Goal: Task Accomplishment & Management: Use online tool/utility

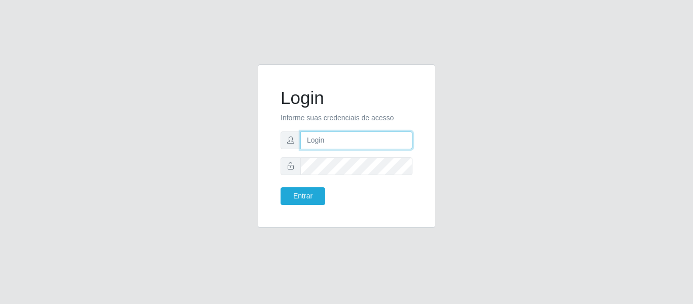
click at [324, 142] on input "text" at bounding box center [357, 140] width 112 height 18
type input "[EMAIL_ADDRESS][DOMAIN_NAME]"
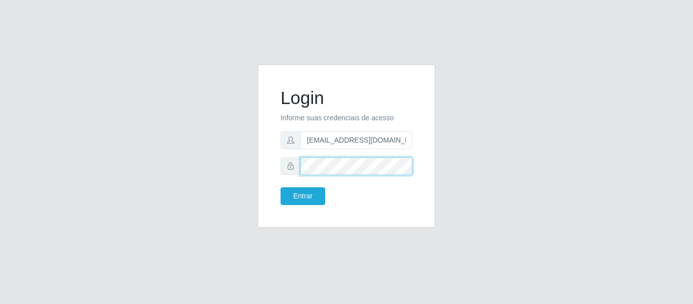
click at [281, 187] on button "Entrar" at bounding box center [303, 196] width 45 height 18
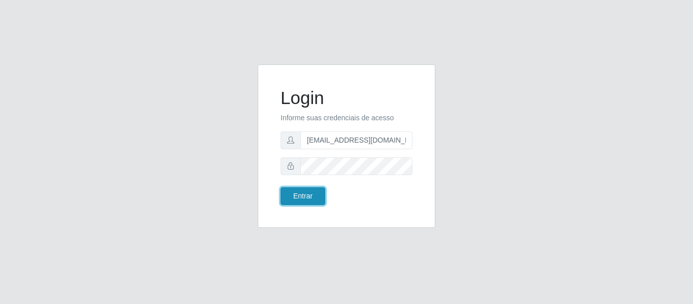
click at [314, 201] on button "Entrar" at bounding box center [303, 196] width 45 height 18
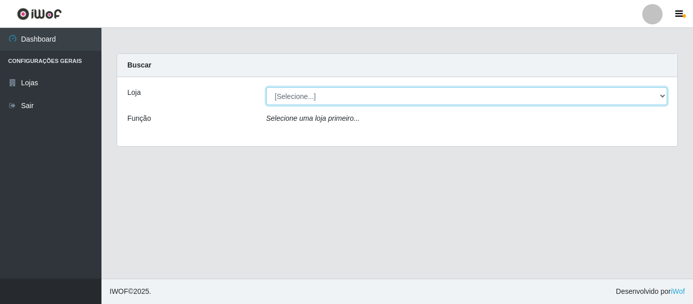
click at [338, 98] on select "[Selecione...] BomQueSó Agreste - Loja 2" at bounding box center [468, 96] width 402 height 18
select select "214"
click at [267, 87] on select "[Selecione...] BomQueSó Agreste - Loja 2" at bounding box center [468, 96] width 402 height 18
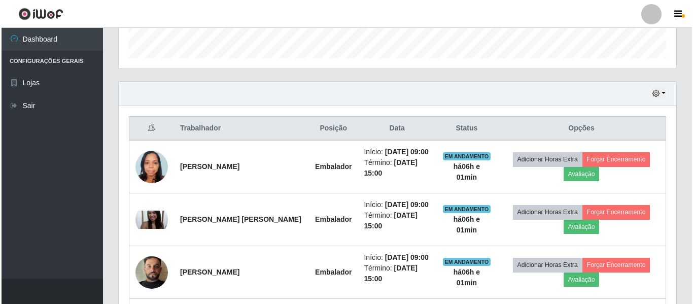
scroll to position [406, 0]
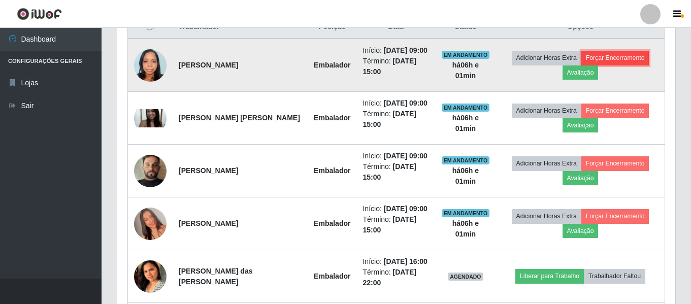
click at [611, 59] on button "Forçar Encerramento" at bounding box center [615, 58] width 68 height 14
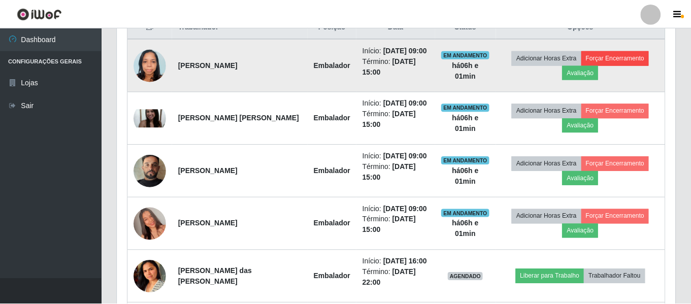
scroll to position [211, 553]
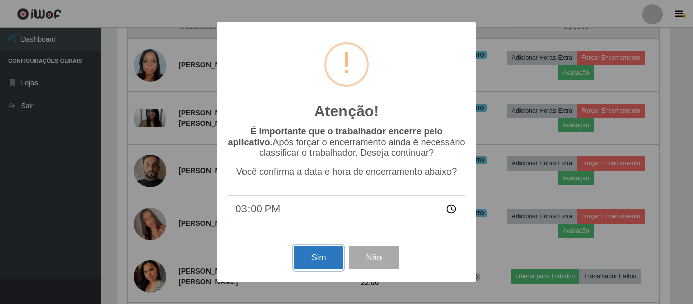
click at [320, 252] on button "Sim" at bounding box center [318, 258] width 49 height 24
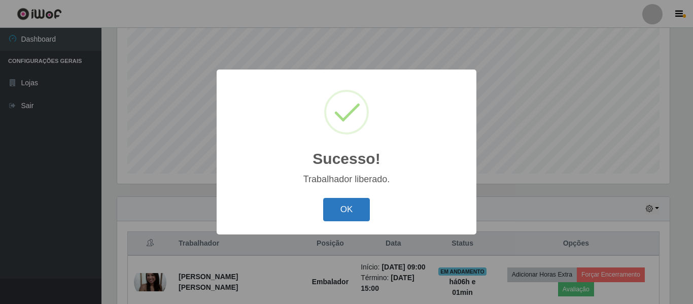
click at [345, 211] on button "OK" at bounding box center [346, 210] width 47 height 24
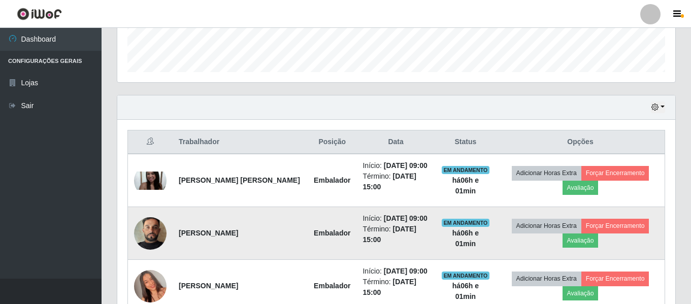
scroll to position [342, 0]
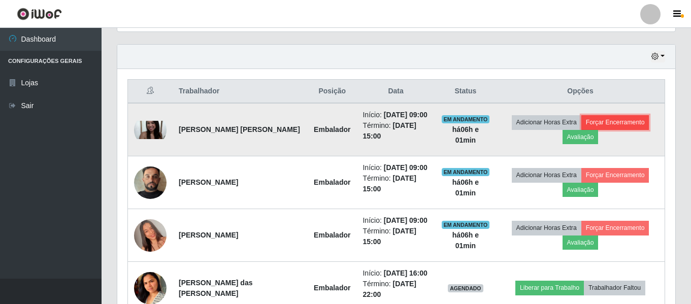
click at [647, 123] on button "Forçar Encerramento" at bounding box center [615, 122] width 68 height 14
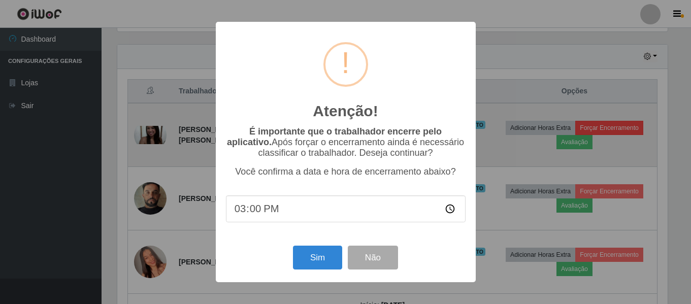
scroll to position [211, 553]
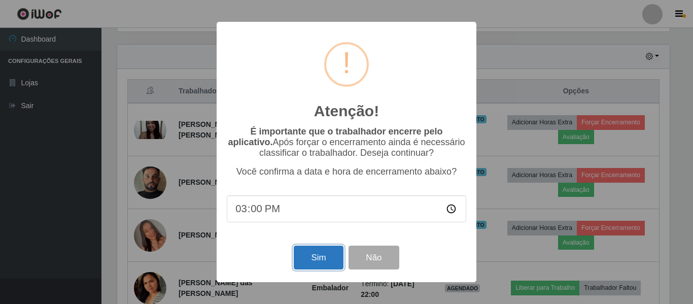
click at [328, 259] on button "Sim" at bounding box center [318, 258] width 49 height 24
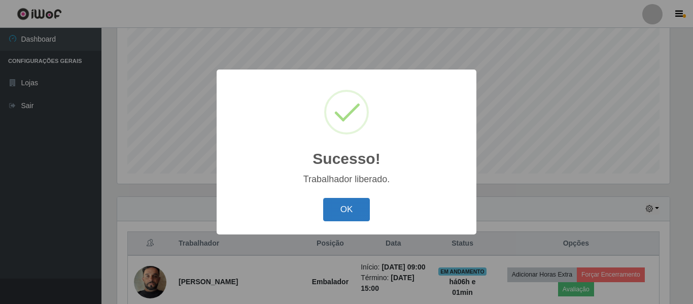
click at [341, 213] on button "OK" at bounding box center [346, 210] width 47 height 24
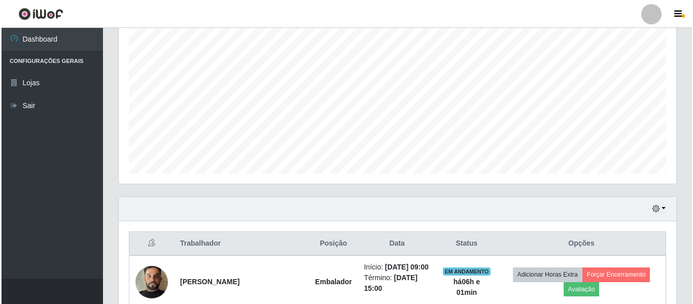
scroll to position [342, 0]
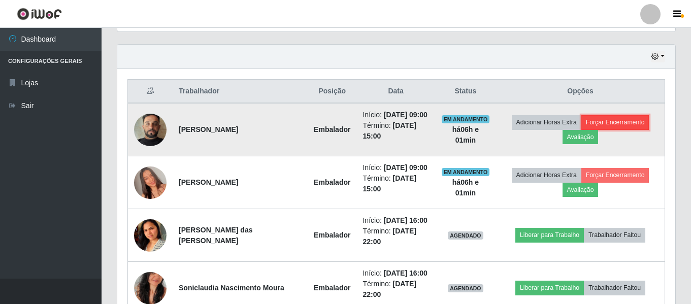
click at [607, 122] on button "Forçar Encerramento" at bounding box center [615, 122] width 68 height 14
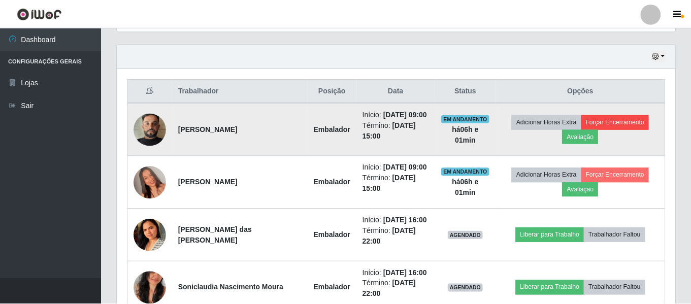
scroll to position [211, 553]
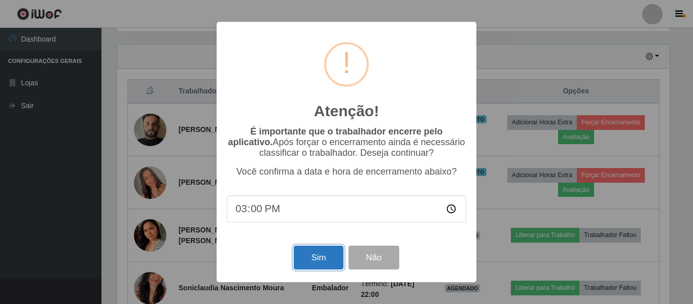
click at [323, 259] on button "Sim" at bounding box center [318, 258] width 49 height 24
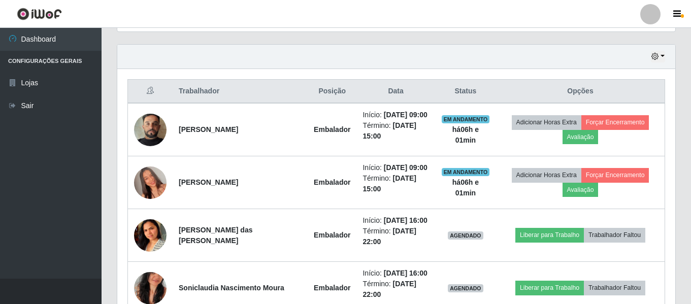
scroll to position [0, 0]
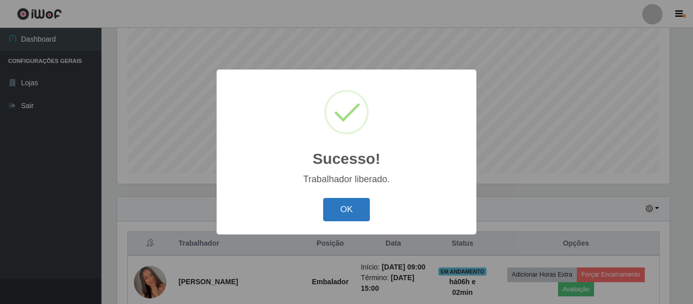
click at [338, 214] on button "OK" at bounding box center [346, 210] width 47 height 24
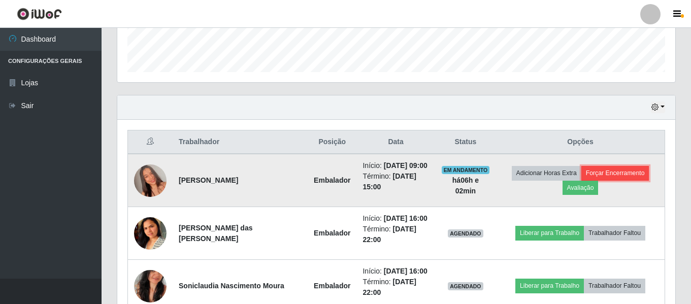
click at [608, 177] on button "Forçar Encerramento" at bounding box center [615, 173] width 68 height 14
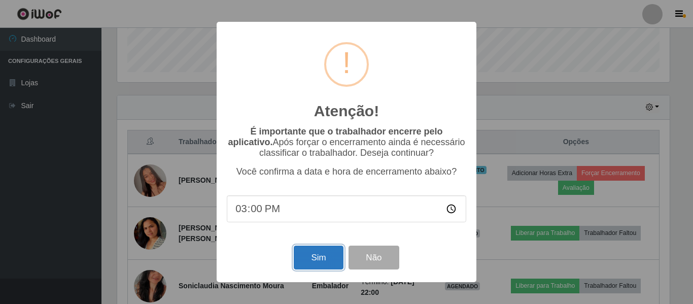
click at [328, 261] on button "Sim" at bounding box center [318, 258] width 49 height 24
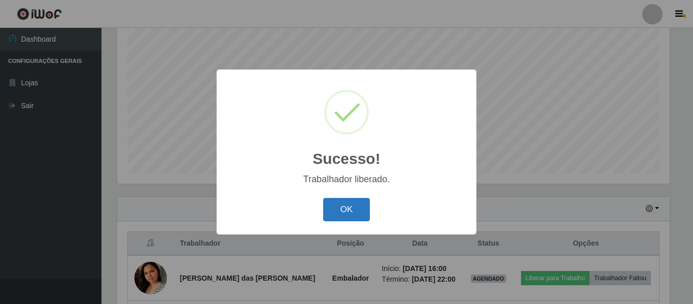
click at [344, 207] on button "OK" at bounding box center [346, 210] width 47 height 24
